Goal: Navigation & Orientation: Find specific page/section

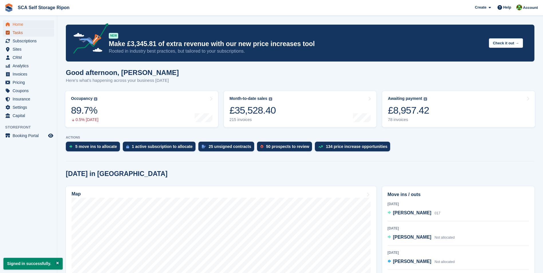
click at [38, 32] on span "Tasks" at bounding box center [30, 33] width 34 height 8
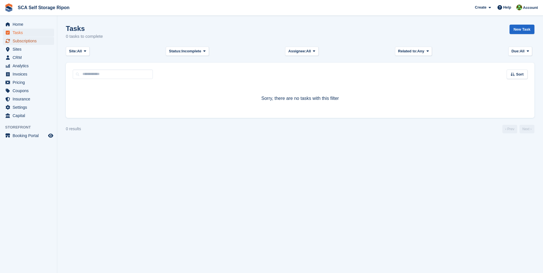
click at [40, 42] on span "Subscriptions" at bounding box center [30, 41] width 34 height 8
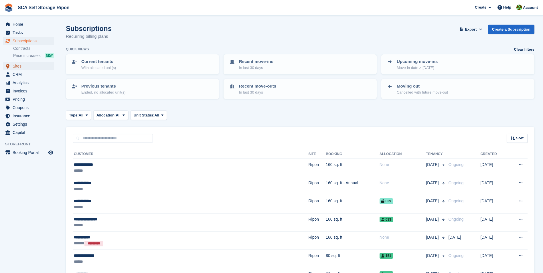
click at [35, 68] on span "Sites" at bounding box center [30, 66] width 34 height 8
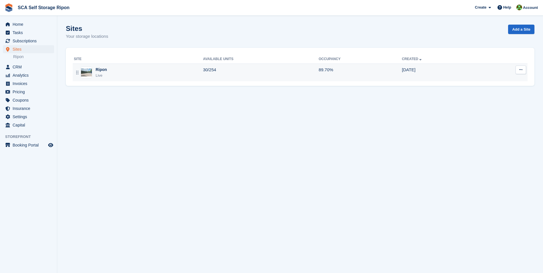
click at [109, 74] on div "Ripon Live" at bounding box center [138, 73] width 129 height 12
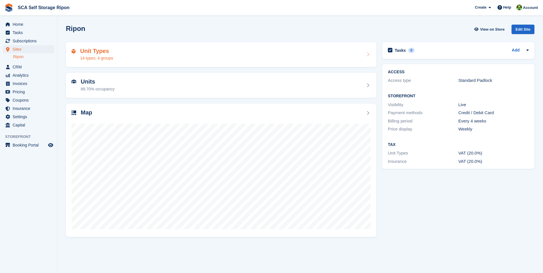
click at [140, 59] on div "Unit Types 14 types, 4 groups" at bounding box center [221, 55] width 299 height 14
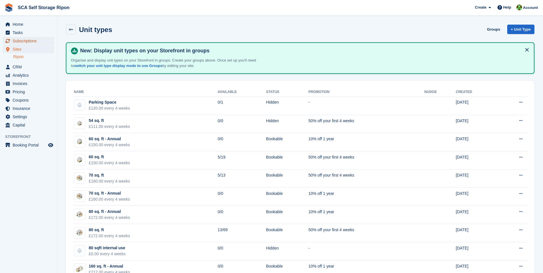
click at [31, 38] on span "Subscriptions" at bounding box center [30, 41] width 34 height 8
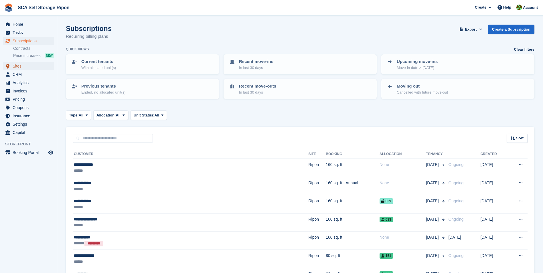
click at [27, 67] on span "Sites" at bounding box center [30, 66] width 34 height 8
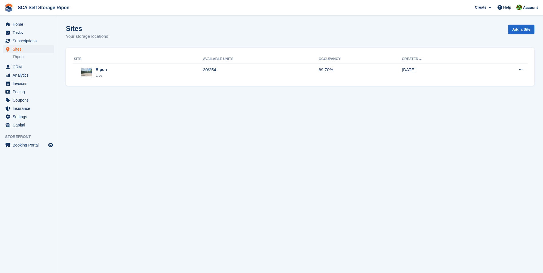
click at [156, 85] on div "Site Available Units Occupancy Created Ripon Live 30/254 89.70% 23 May Edit sit…" at bounding box center [300, 67] width 469 height 38
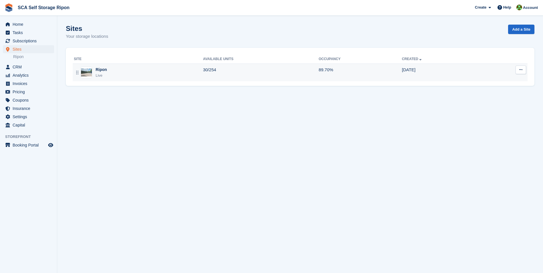
click at [156, 81] on td "Ripon Live" at bounding box center [138, 73] width 130 height 18
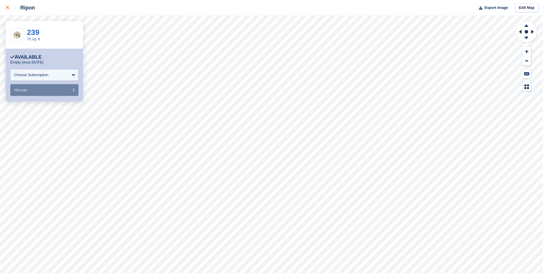
click at [8, 7] on icon at bounding box center [7, 7] width 3 height 3
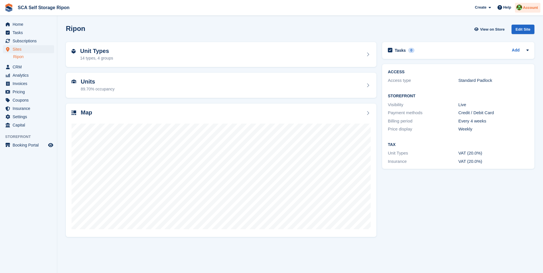
click at [533, 9] on span "Account" at bounding box center [530, 8] width 15 height 6
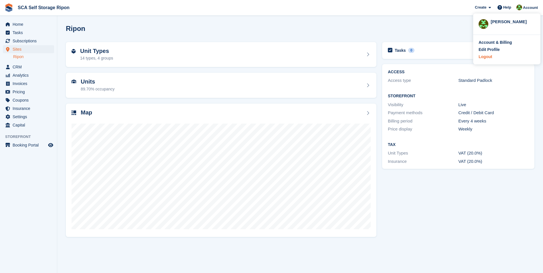
click at [488, 57] on div "Logout" at bounding box center [485, 57] width 13 height 6
